Goal: Task Accomplishment & Management: Use online tool/utility

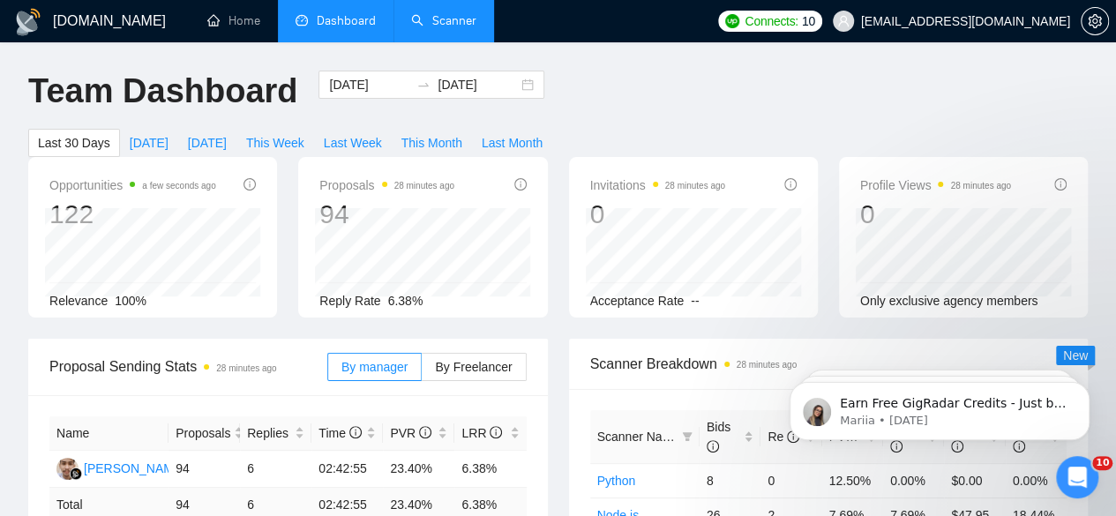
click at [434, 28] on link "Scanner" at bounding box center [443, 20] width 65 height 15
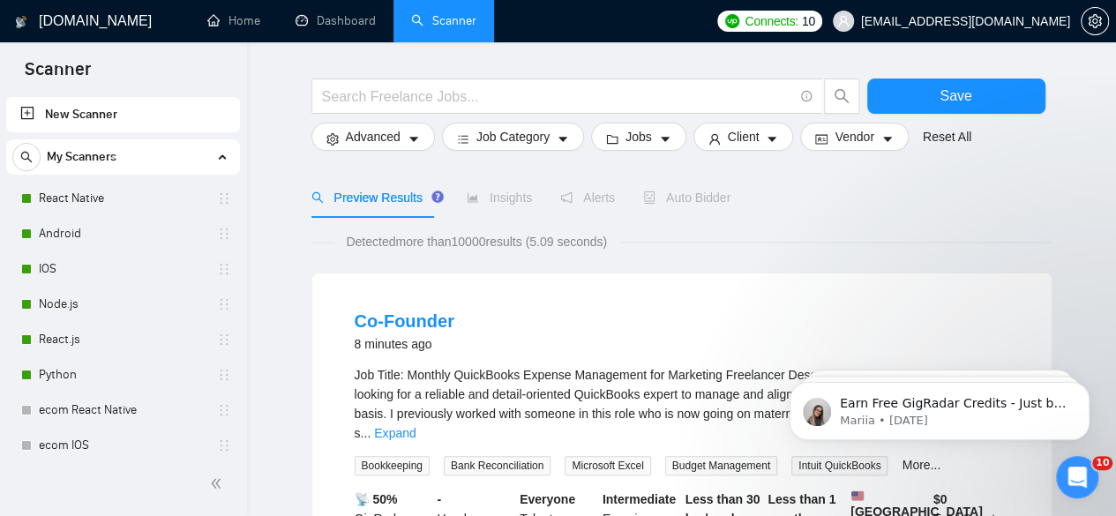
scroll to position [98, 0]
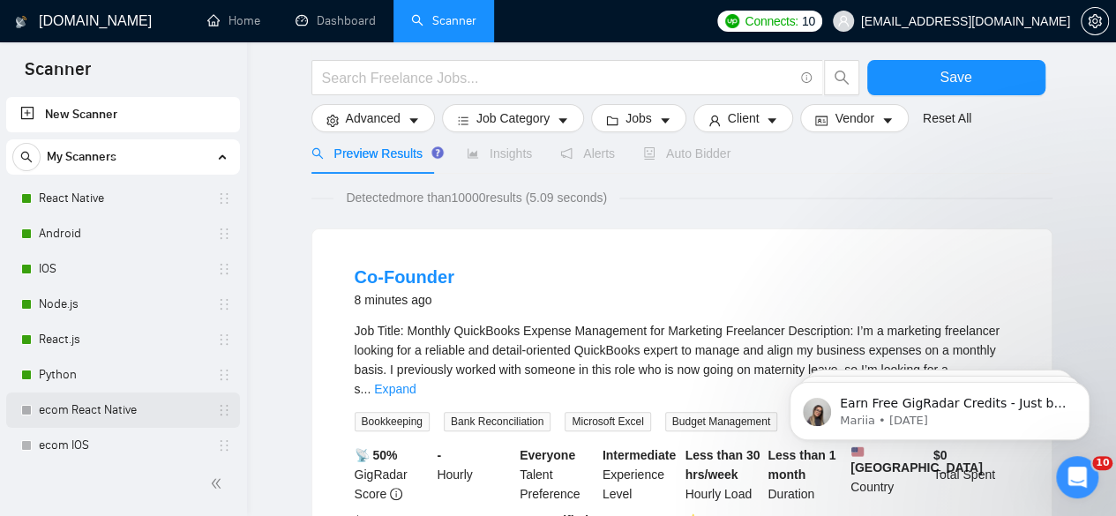
click at [86, 405] on link "ecom React Native" at bounding box center [123, 410] width 168 height 35
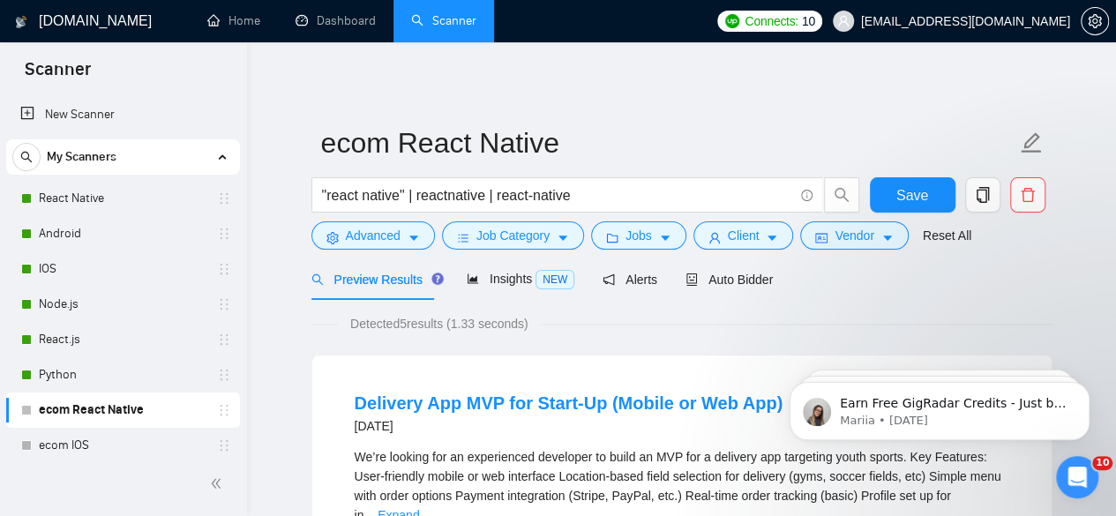
drag, startPoint x: 1101, startPoint y: 71, endPoint x: 1105, endPoint y: 98, distance: 26.7
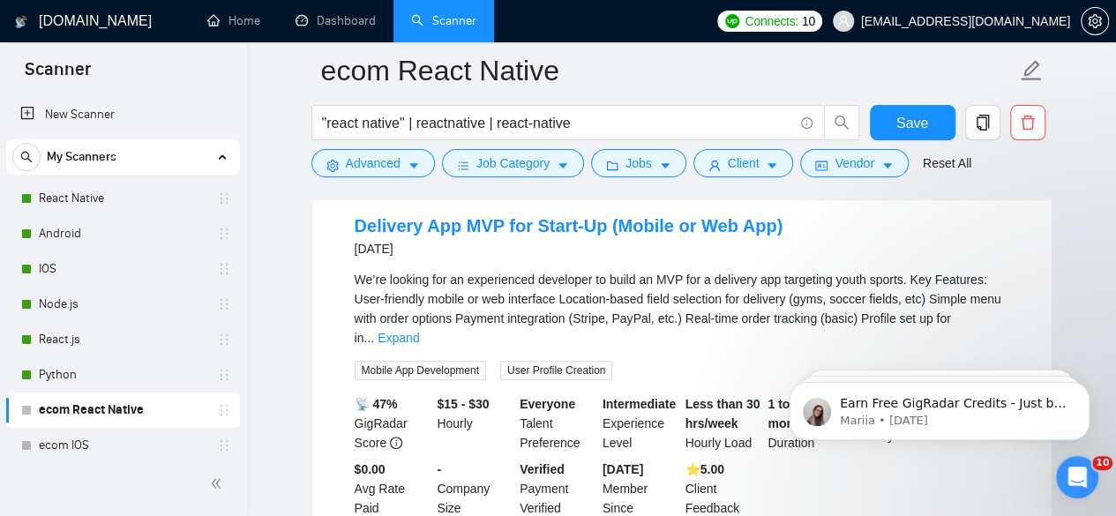
scroll to position [198, 0]
